Goal: Task Accomplishment & Management: Use online tool/utility

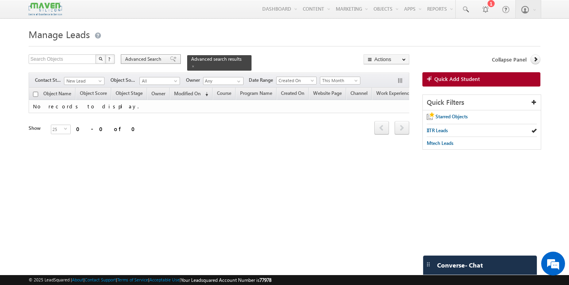
click at [170, 60] on span at bounding box center [173, 59] width 6 height 6
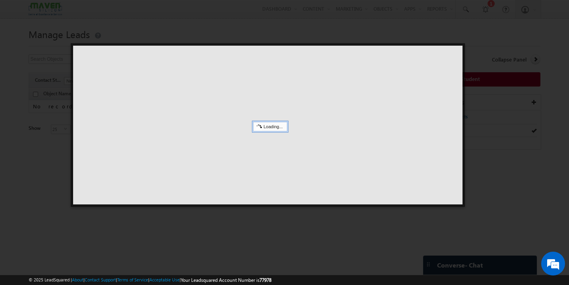
click at [454, 55] on div at bounding box center [268, 125] width 390 height 159
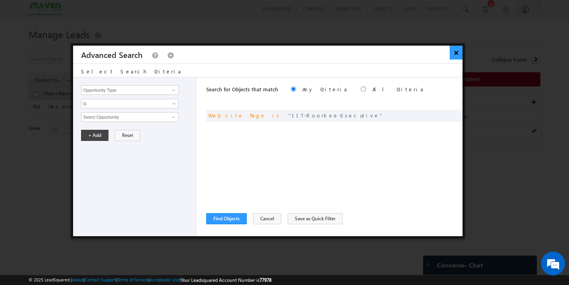
click at [459, 50] on button "×" at bounding box center [456, 53] width 13 height 14
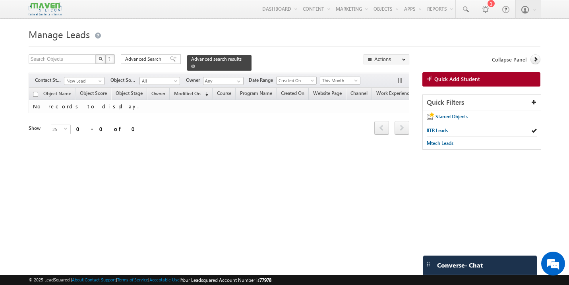
click at [195, 64] on span at bounding box center [193, 66] width 4 height 4
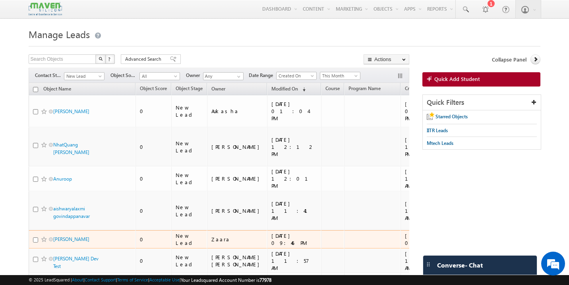
scroll to position [0, 149]
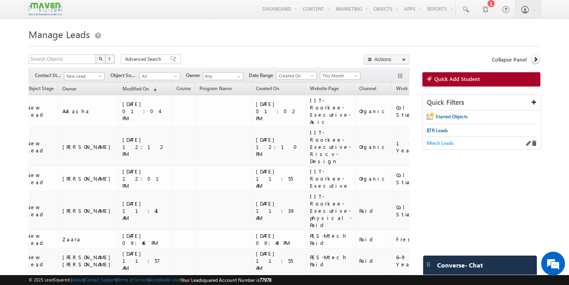
click at [441, 146] on span "Mtech Leads" at bounding box center [440, 143] width 27 height 6
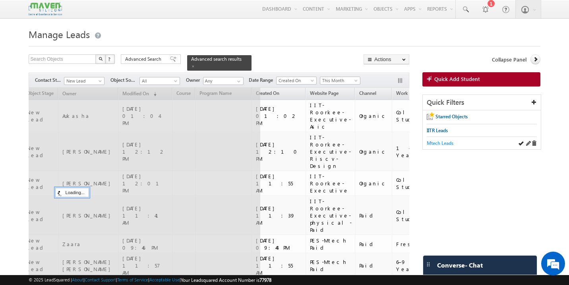
click at [440, 144] on span "Mtech Leads" at bounding box center [440, 143] width 27 height 6
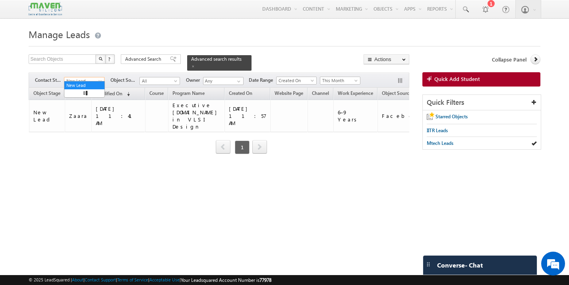
click at [87, 78] on span "New Lead" at bounding box center [83, 81] width 38 height 7
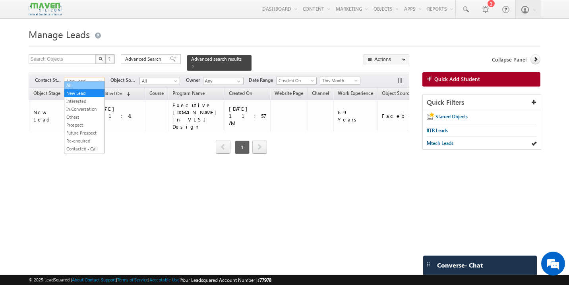
click at [82, 85] on link "All" at bounding box center [84, 85] width 40 height 7
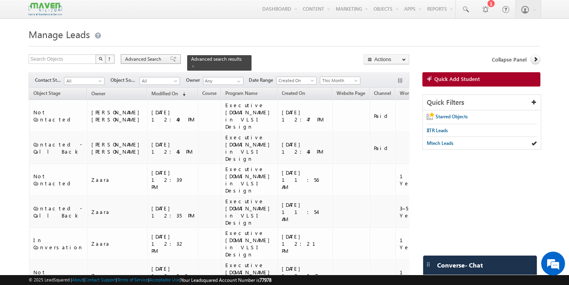
click at [170, 60] on span at bounding box center [173, 59] width 6 height 6
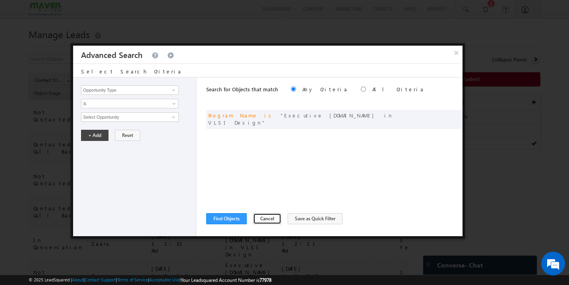
click at [270, 220] on button "Cancel" at bounding box center [267, 219] width 28 height 11
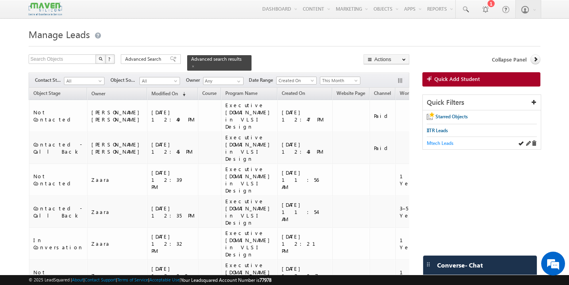
click at [443, 146] on span "Mtech Leads" at bounding box center [440, 143] width 27 height 6
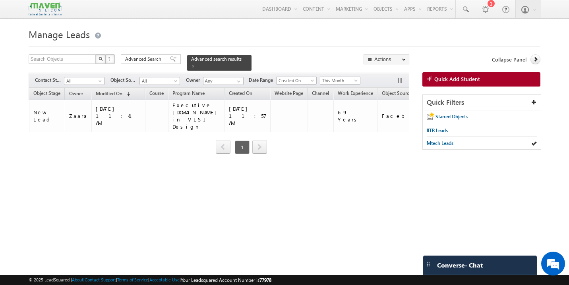
scroll to position [0, 0]
click at [85, 78] on span "All" at bounding box center [83, 81] width 38 height 7
click at [76, 84] on link "All" at bounding box center [84, 85] width 40 height 7
click at [331, 77] on span "This Month" at bounding box center [339, 80] width 38 height 7
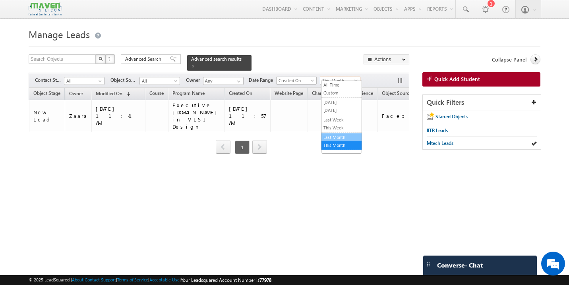
click at [344, 137] on link "Last Month" at bounding box center [342, 137] width 40 height 7
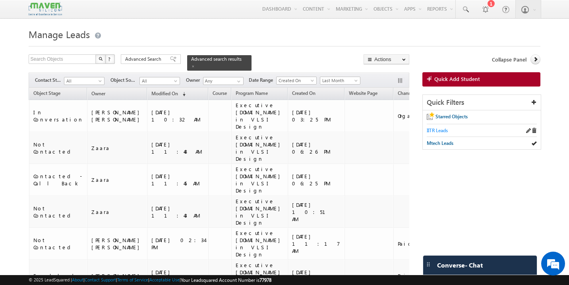
click at [433, 133] on span "IITR Leads" at bounding box center [437, 131] width 21 height 6
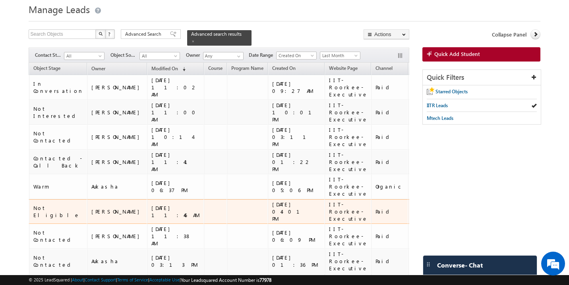
scroll to position [30, 0]
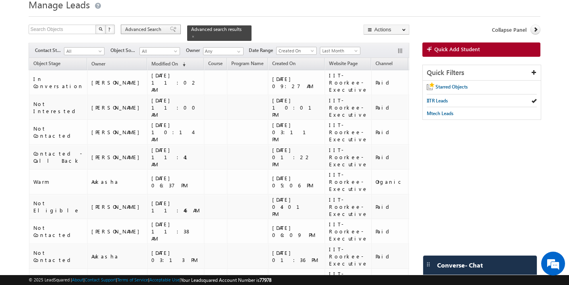
click at [170, 29] on span at bounding box center [173, 30] width 6 height 6
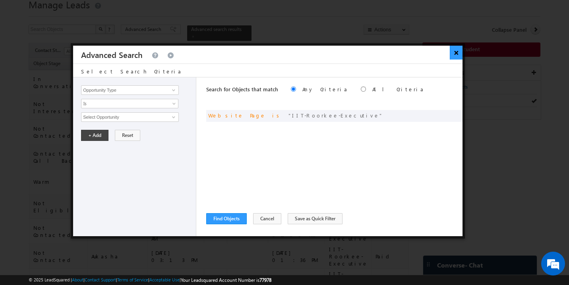
click at [456, 55] on button "×" at bounding box center [456, 53] width 13 height 14
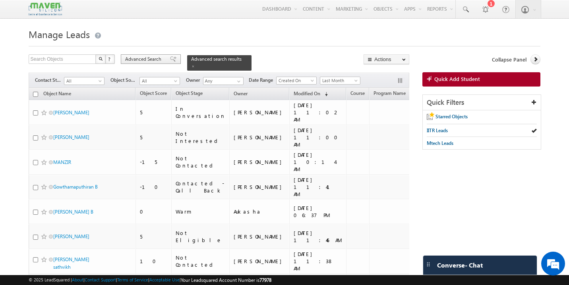
click at [170, 58] on span at bounding box center [173, 59] width 6 height 6
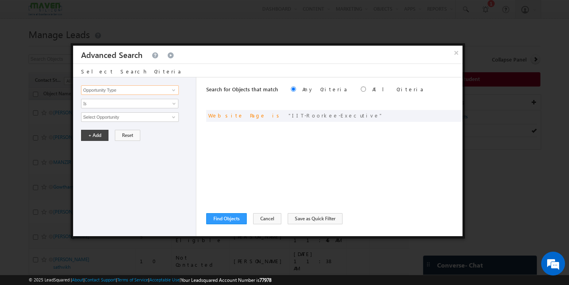
click at [140, 93] on input "Opportunity Type" at bounding box center [130, 90] width 98 height 10
click at [119, 114] on link "Website Page" at bounding box center [130, 115] width 98 height 9
type input "Website Page"
click at [116, 115] on input "text" at bounding box center [130, 118] width 98 height 10
paste input "IIT-Roorkee-Executive-Asic"
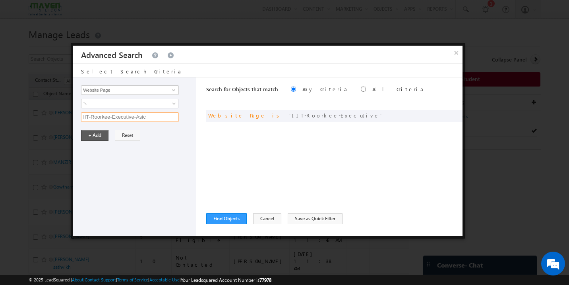
type input "IIT-Roorkee-Executive-Asic"
click at [94, 137] on button "+ Add" at bounding box center [94, 135] width 27 height 11
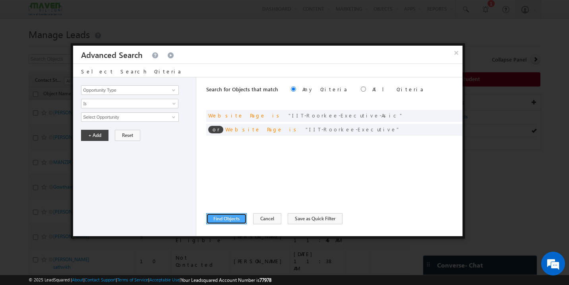
click at [228, 216] on button "Find Objects" at bounding box center [226, 219] width 41 height 11
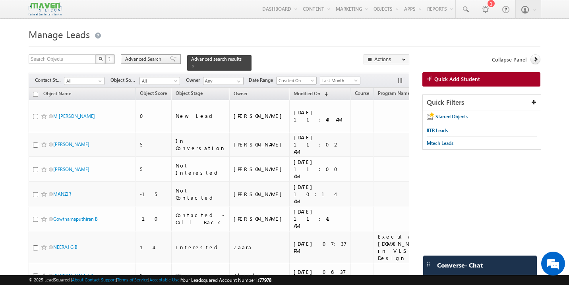
click at [170, 60] on span at bounding box center [173, 59] width 6 height 6
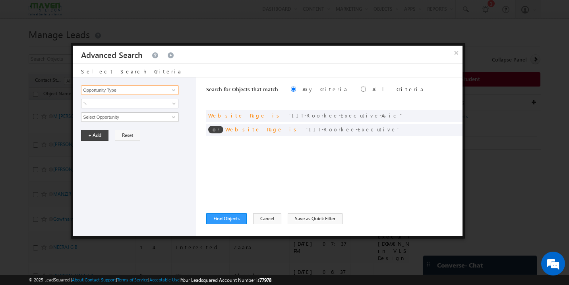
click at [118, 92] on input "Opportunity Type" at bounding box center [130, 90] width 98 height 10
click at [113, 117] on link "Website Page" at bounding box center [130, 115] width 98 height 9
type input "Website Page"
click at [115, 118] on input "text" at bounding box center [130, 118] width 98 height 10
paste input "IIT-Roorkee-Executive-Riscv-Design"
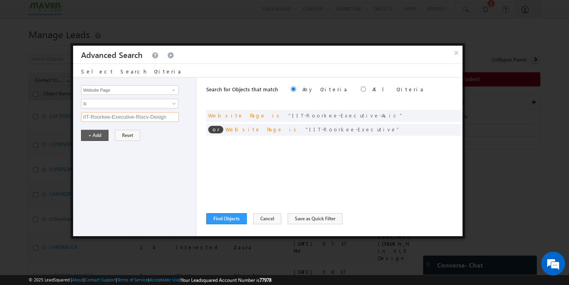
type input "IIT-Roorkee-Executive-Riscv-Design"
click at [103, 136] on button "+ Add" at bounding box center [94, 135] width 27 height 11
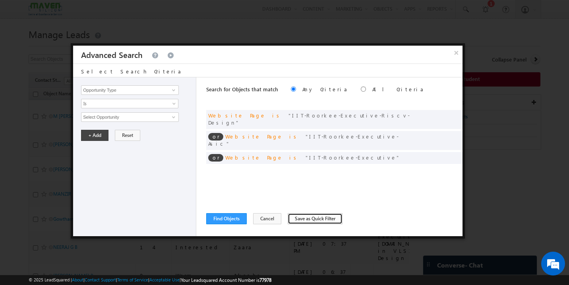
click at [328, 224] on button "Save as Quick Filter" at bounding box center [315, 219] width 55 height 11
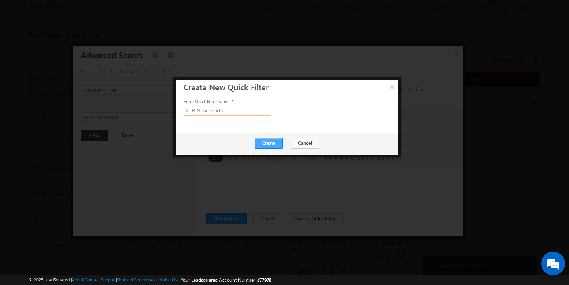
type input "IITR New Leads"
click at [271, 146] on button "Create" at bounding box center [268, 143] width 27 height 11
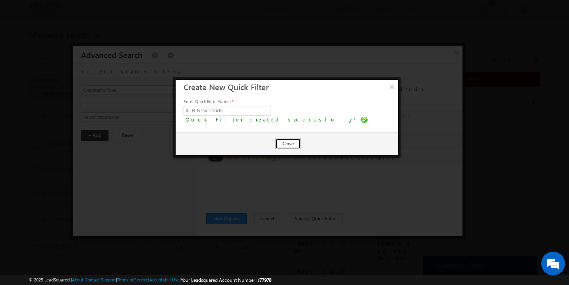
click at [287, 141] on button "Close" at bounding box center [288, 143] width 25 height 11
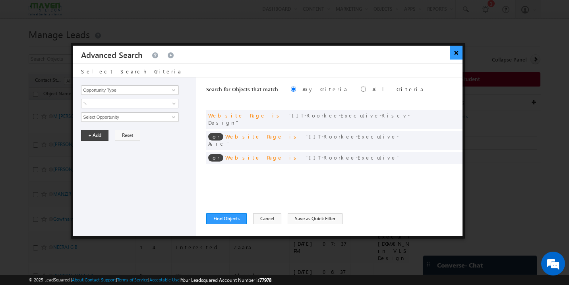
click at [458, 52] on button "×" at bounding box center [456, 53] width 13 height 14
